Goal: Check status: Check status

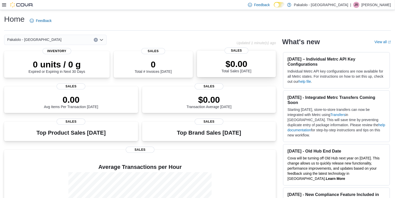
click at [262, 65] on div "$0.00 Total Sales Today" at bounding box center [236, 65] width 71 height 16
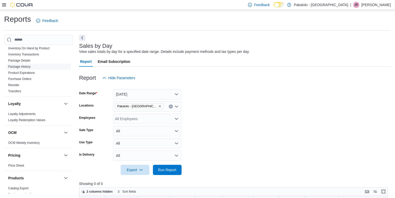
scroll to position [247, 0]
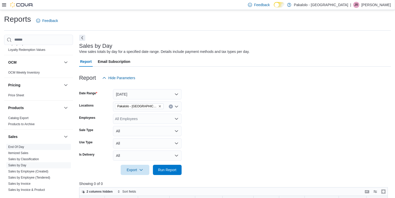
click at [20, 145] on link "End Of Day" at bounding box center [16, 147] width 16 height 4
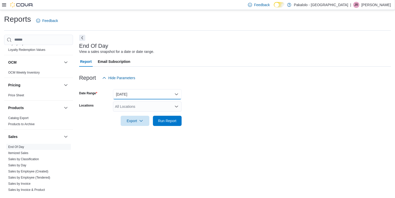
click at [176, 95] on button "[DATE]" at bounding box center [147, 94] width 69 height 10
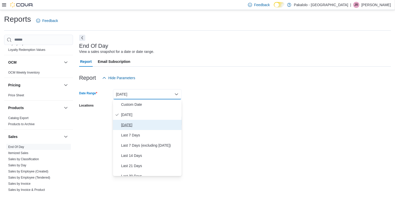
click at [138, 125] on span "[DATE]" at bounding box center [150, 125] width 58 height 6
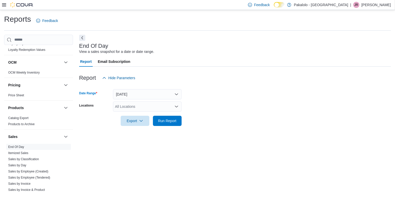
click at [176, 107] on icon "Open list of options" at bounding box center [176, 107] width 3 height 2
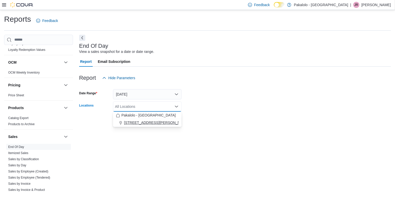
click at [164, 123] on div "[STREET_ADDRESS][PERSON_NAME]" at bounding box center [147, 122] width 62 height 5
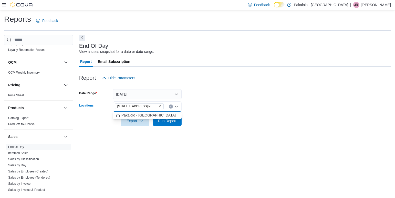
click at [204, 107] on form "Date Range [DATE] Locations [STREET_ADDRESS][PERSON_NAME] Combo box. Selected. …" at bounding box center [234, 104] width 311 height 43
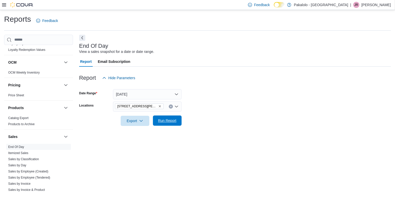
click at [169, 120] on span "Run Report" at bounding box center [167, 120] width 18 height 5
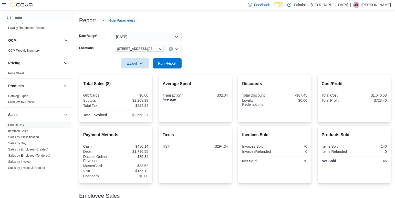
scroll to position [60, 0]
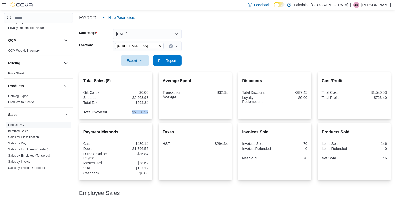
drag, startPoint x: 131, startPoint y: 112, endPoint x: 150, endPoint y: 113, distance: 20.0
click at [150, 113] on div "Total Sales ($) Gift Cards $0.00 Subtotal $2,263.93 Total Tax $294.34 Total Inv…" at bounding box center [115, 96] width 73 height 48
copy div "$2,558.27"
drag, startPoint x: 303, startPoint y: 144, endPoint x: 308, endPoint y: 144, distance: 4.6
click at [308, 144] on div "Invoices Sold Invoices Sold 70 InvoicesRefunded 0 Net Sold 70" at bounding box center [274, 152] width 73 height 58
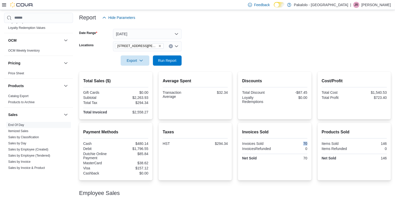
copy div "70"
drag, startPoint x: 378, startPoint y: 144, endPoint x: 387, endPoint y: 143, distance: 9.5
click at [387, 143] on div "Products Sold Items Sold 146 Items Refunded 0 Net Sold 146" at bounding box center [353, 152] width 73 height 58
copy div "146"
click at [176, 33] on button "[DATE]" at bounding box center [147, 34] width 69 height 10
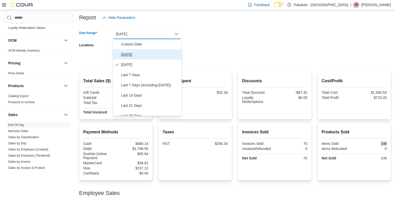
click at [134, 55] on span "[DATE]" at bounding box center [150, 54] width 58 height 6
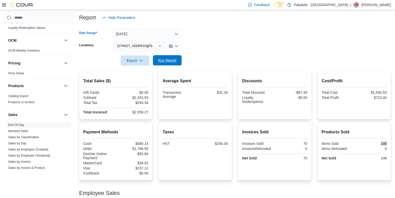
click at [176, 60] on span "Run Report" at bounding box center [167, 60] width 18 height 5
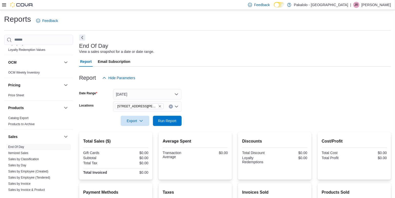
click at [82, 39] on button "Next" at bounding box center [82, 38] width 6 height 6
